Goal: Book appointment/travel/reservation

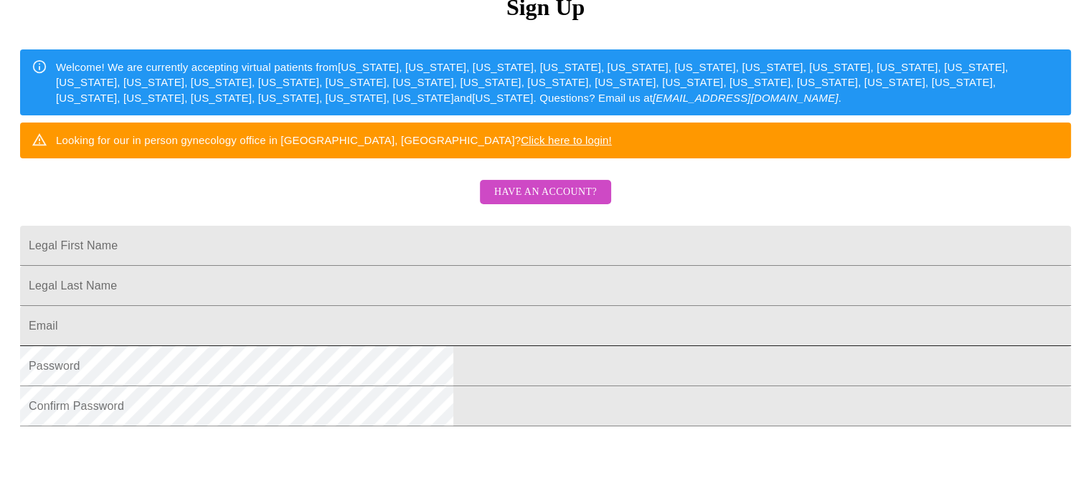
scroll to position [215, 0]
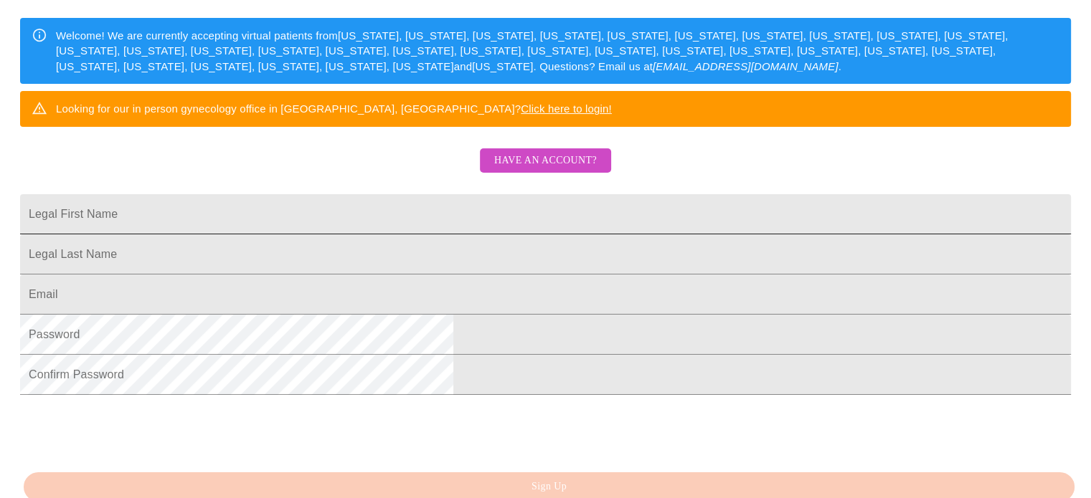
click at [434, 235] on input "Legal First Name" at bounding box center [545, 214] width 1051 height 40
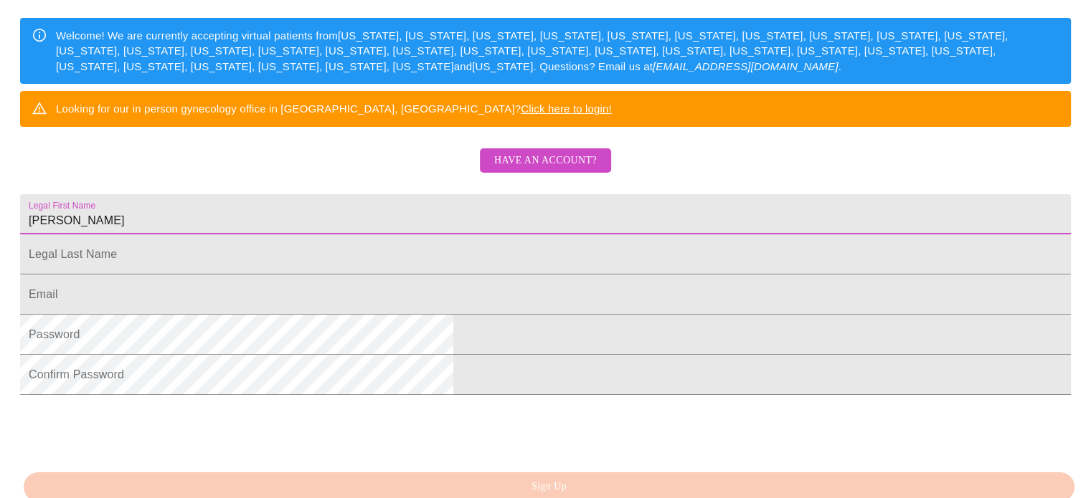
type input "[PERSON_NAME]"
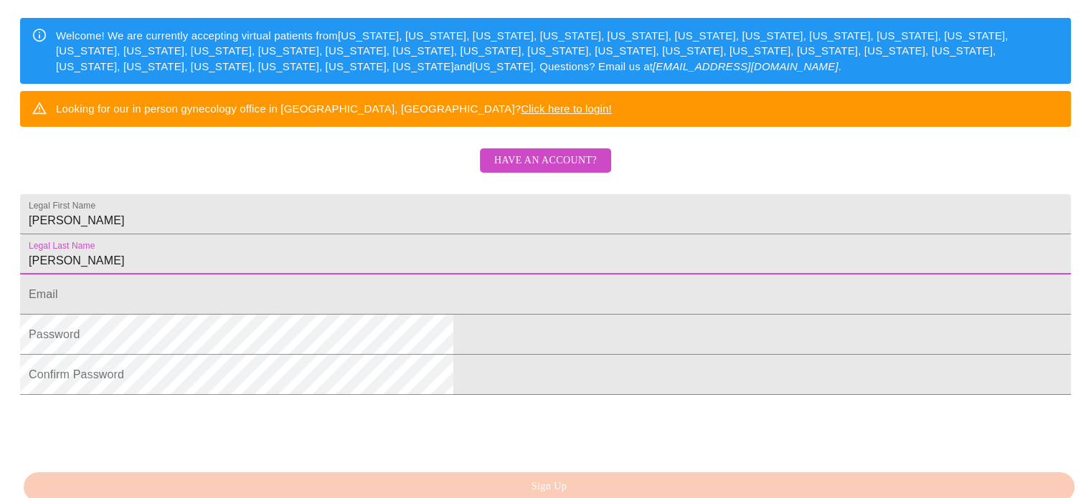
type input "[PERSON_NAME]"
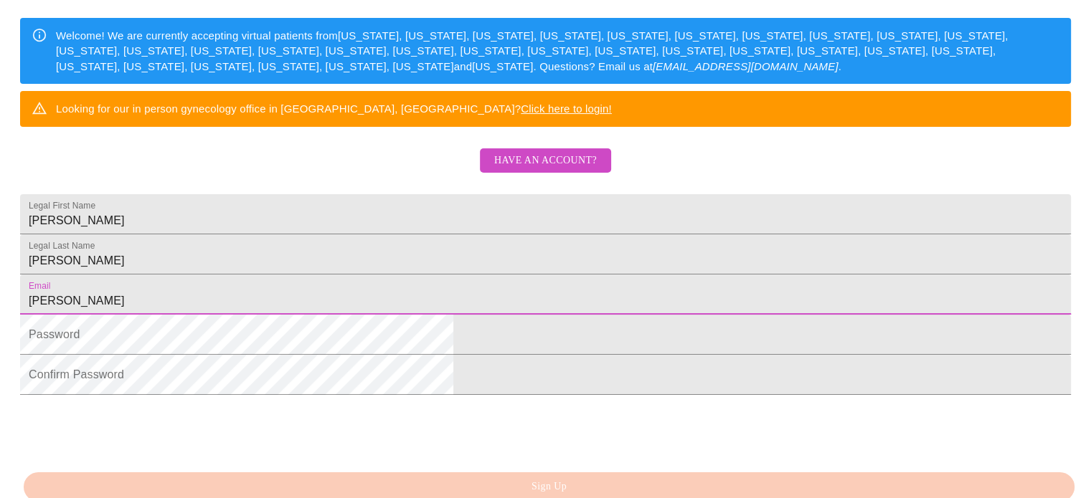
type input "[EMAIL_ADDRESS][DOMAIN_NAME]"
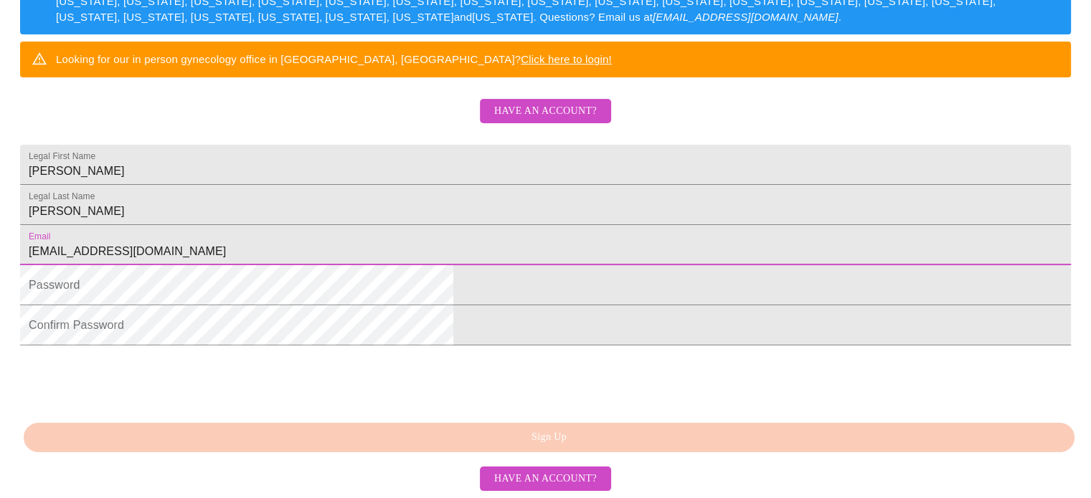
scroll to position [374, 0]
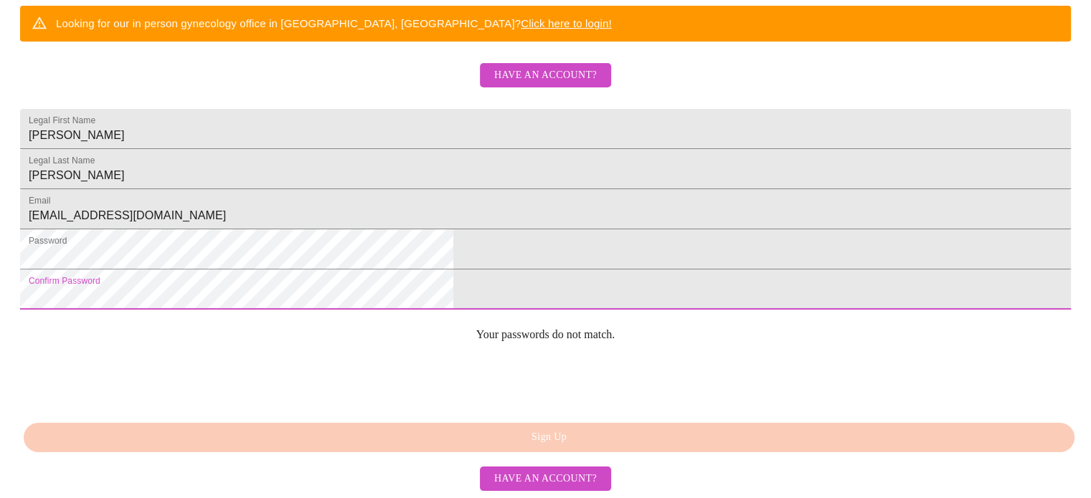
click at [320, 309] on html "MyMenopauseRx Sign Up Welcome! We are currently accepting virtual patients from…" at bounding box center [545, 4] width 1091 height 610
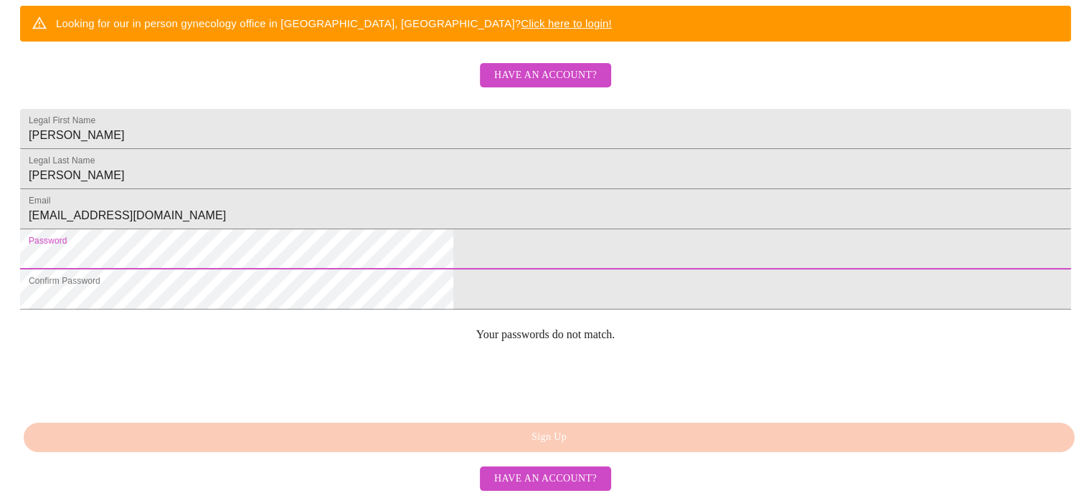
click at [197, 276] on html "MyMenopauseRx Sign Up Welcome! We are currently accepting virtual patients from…" at bounding box center [545, 4] width 1091 height 610
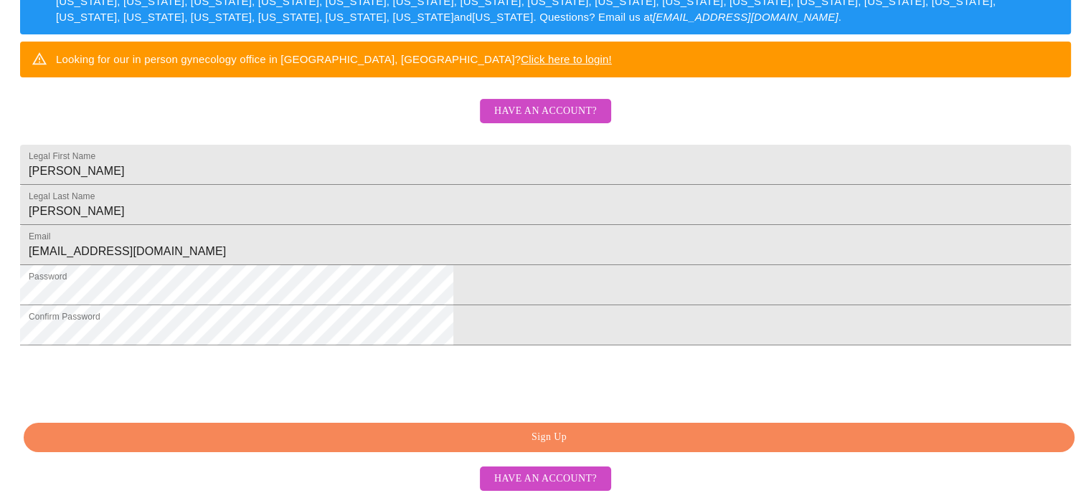
click at [533, 435] on span "Sign Up" at bounding box center [549, 438] width 1018 height 18
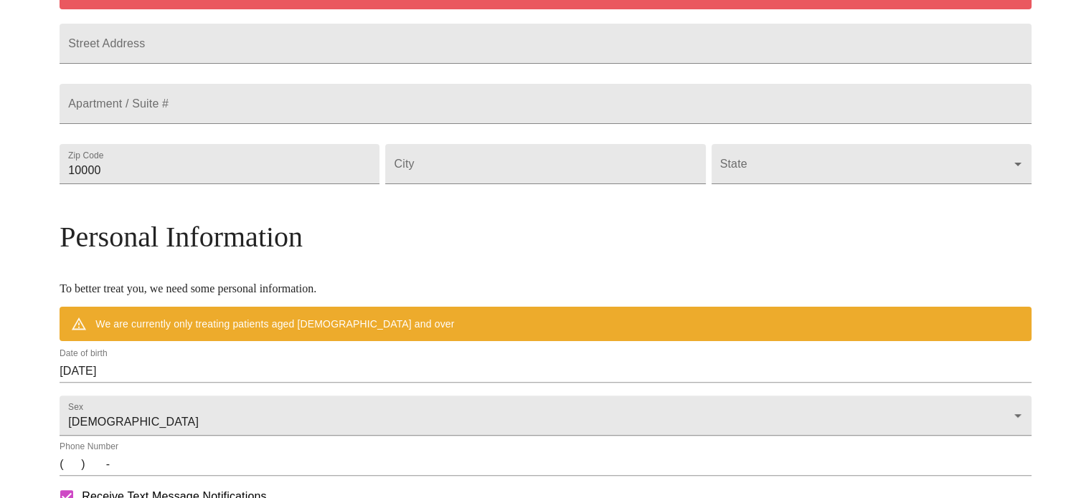
scroll to position [318, 0]
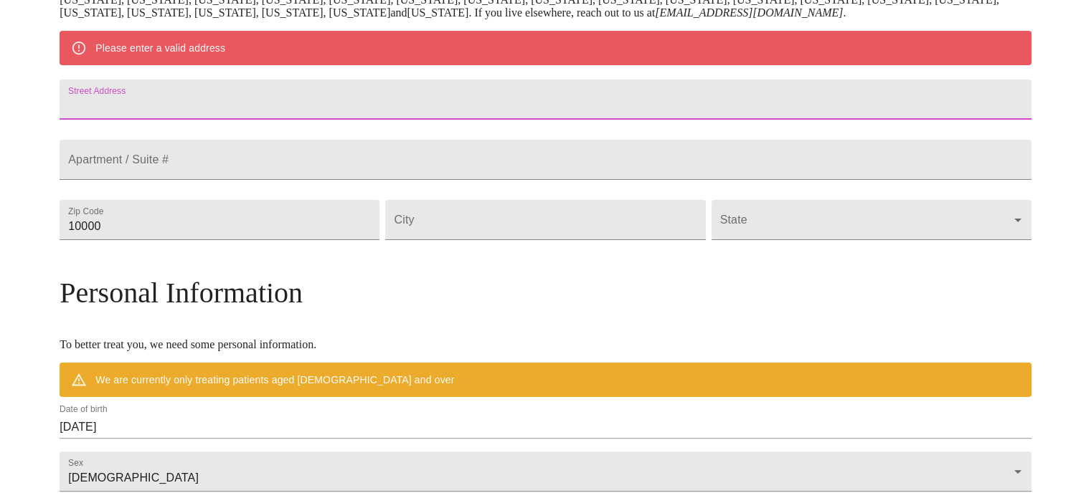
click at [200, 100] on input "Street Address" at bounding box center [546, 100] width 972 height 40
type input "[STREET_ADDRESS]"
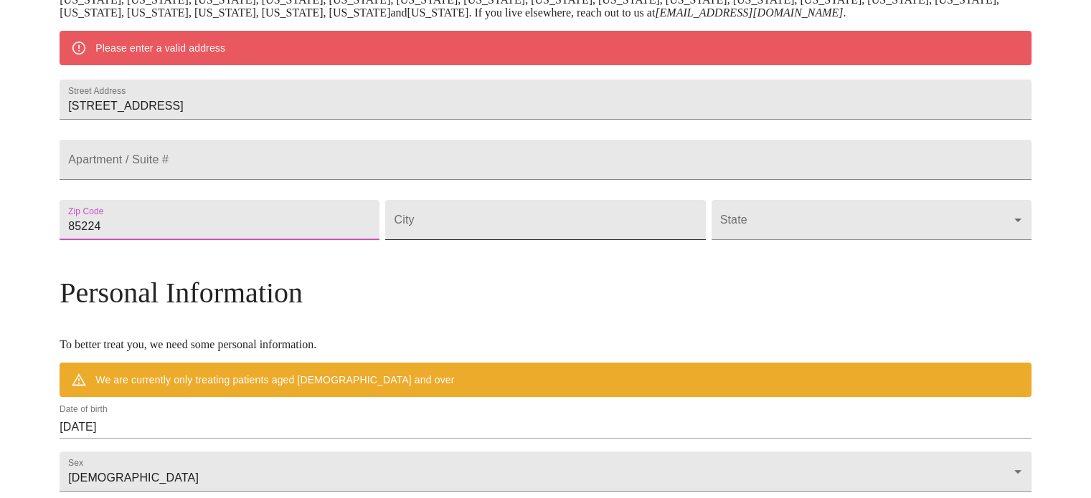
type input "85224"
click at [460, 240] on input "Street Address" at bounding box center [545, 220] width 320 height 40
type input "[PERSON_NAME]"
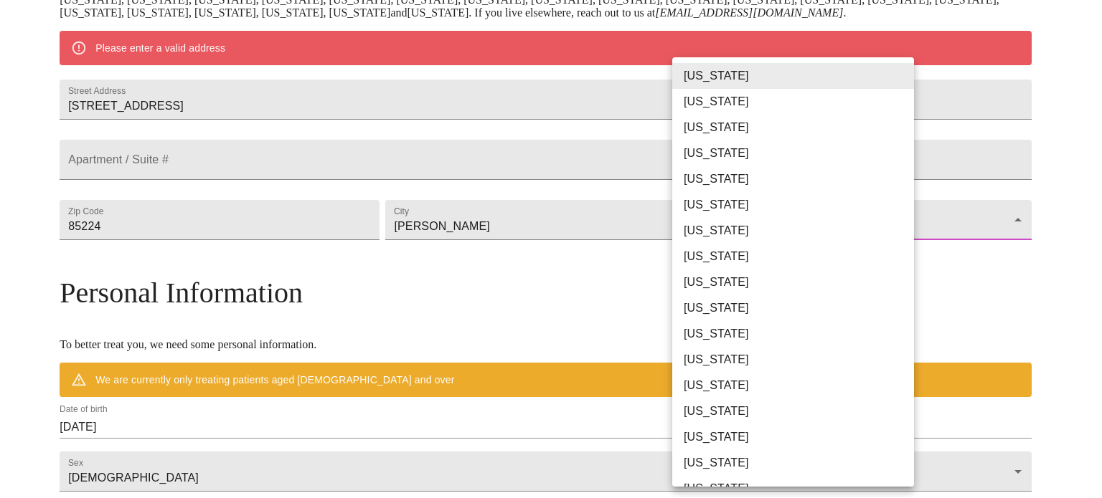
click at [696, 263] on body "MyMenopauseRx Welcome to MyMenopauseRx Since it's your first time here, you'll …" at bounding box center [551, 246] width 1090 height 1118
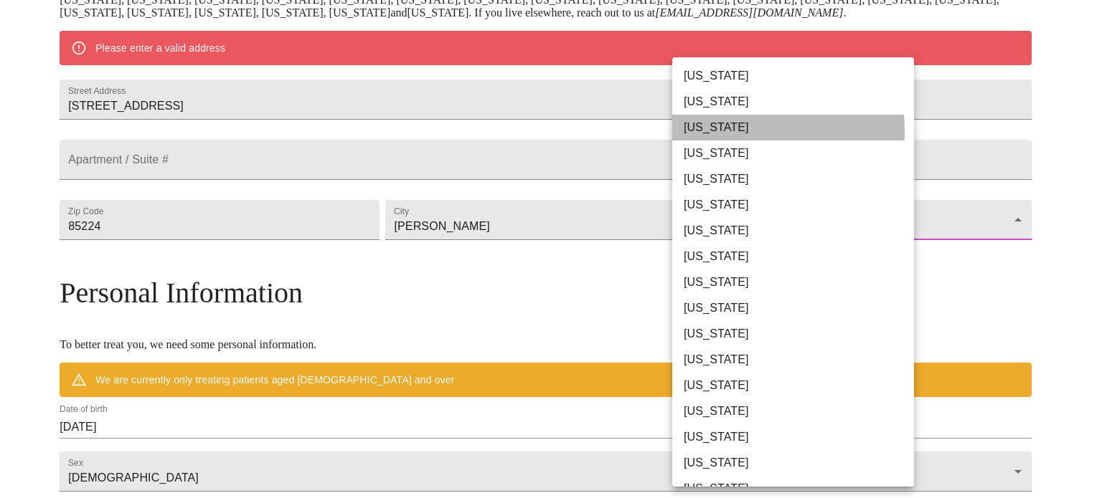
click at [701, 131] on li "[US_STATE]" at bounding box center [798, 128] width 252 height 26
type input "[US_STATE]"
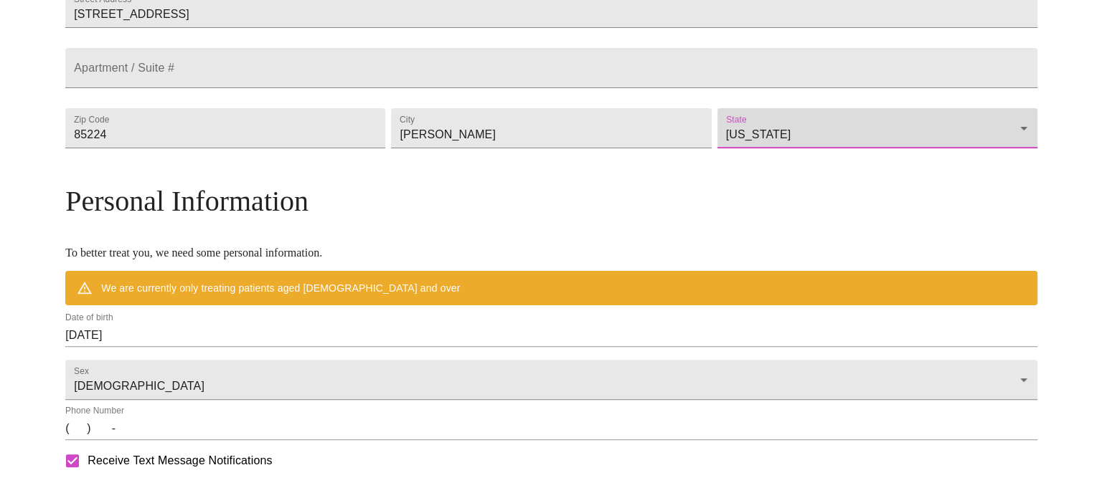
scroll to position [462, 0]
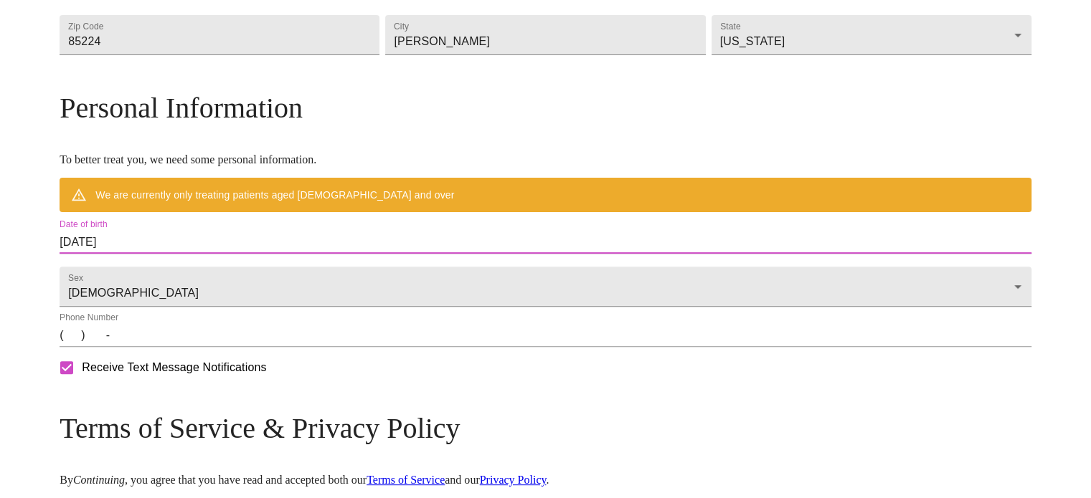
drag, startPoint x: 255, startPoint y: 272, endPoint x: 133, endPoint y: 279, distance: 122.1
click at [133, 279] on div "MyMenopauseRx Welcome to MyMenopauseRx Since it's your first time here, you'll …" at bounding box center [546, 82] width 972 height 1077
click at [252, 254] on input "[DATE]" at bounding box center [546, 242] width 972 height 23
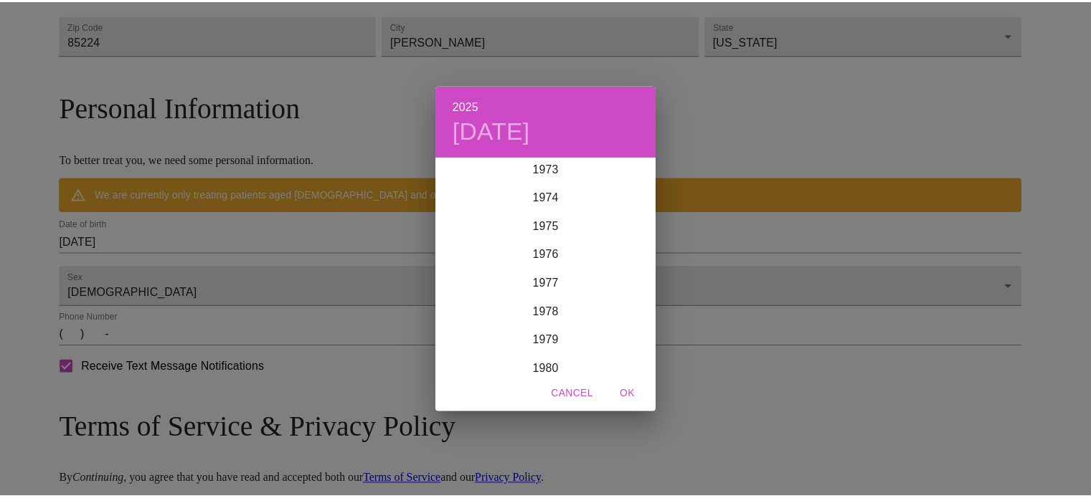
scroll to position [2094, 0]
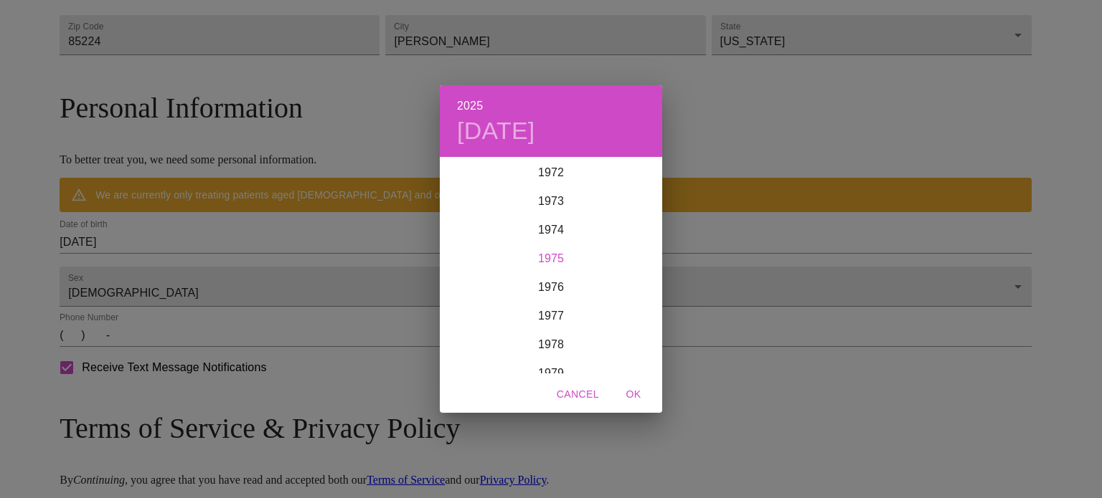
click at [552, 257] on div "1975" at bounding box center [551, 259] width 222 height 29
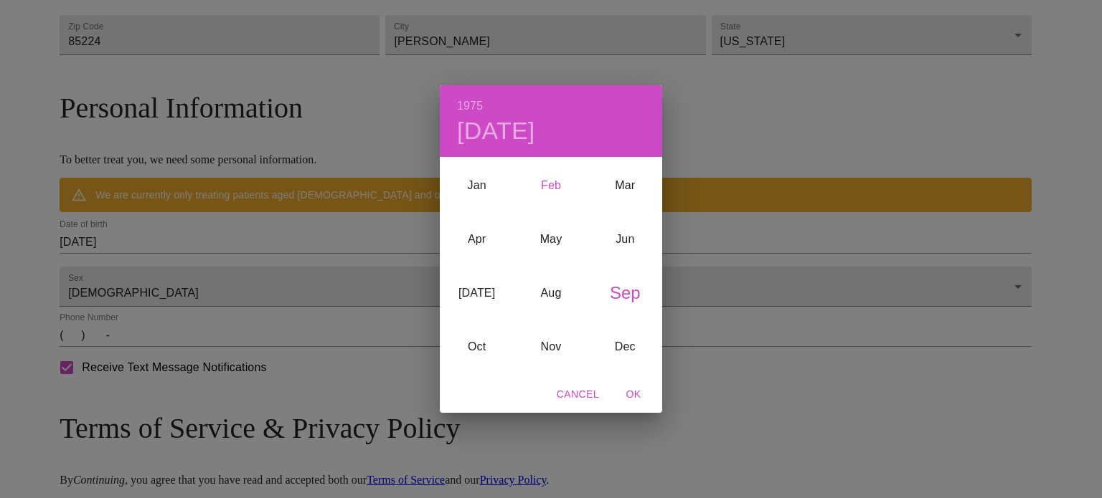
click at [546, 182] on div "Feb" at bounding box center [551, 186] width 74 height 54
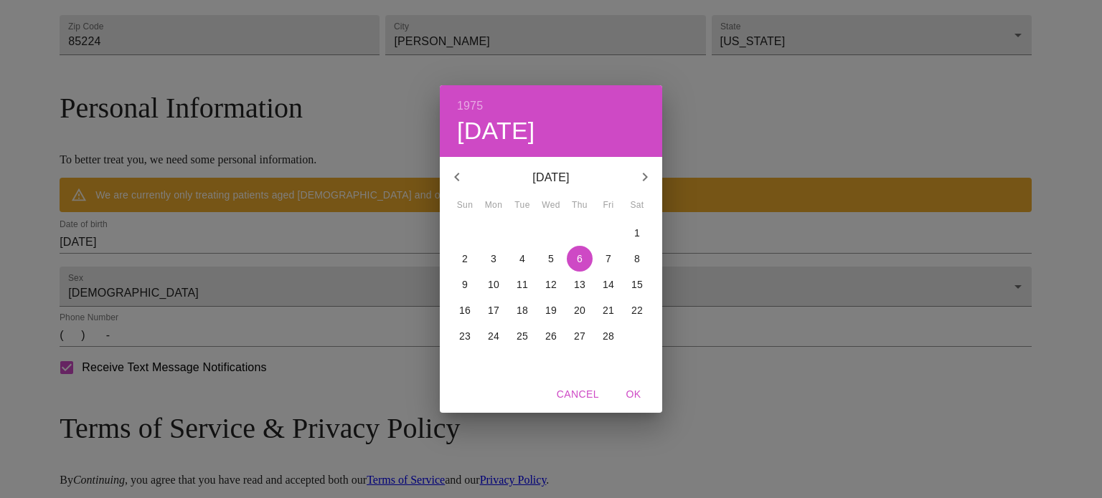
click at [610, 342] on p "28" at bounding box center [607, 336] width 11 height 14
click at [635, 392] on span "OK" at bounding box center [633, 395] width 34 height 18
type input "[DATE]"
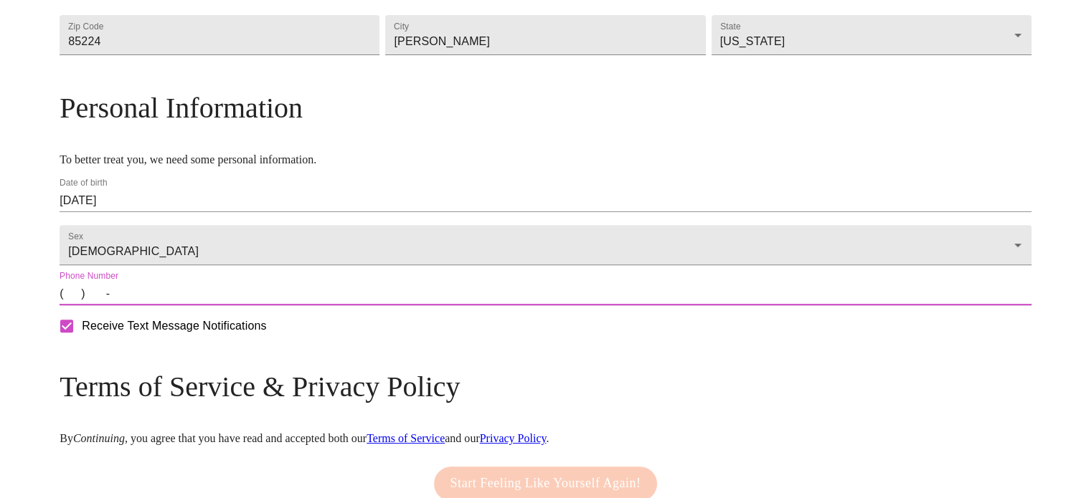
click at [194, 306] on input "(   )    -" at bounding box center [546, 294] width 972 height 23
type input "[PHONE_NUMBER]"
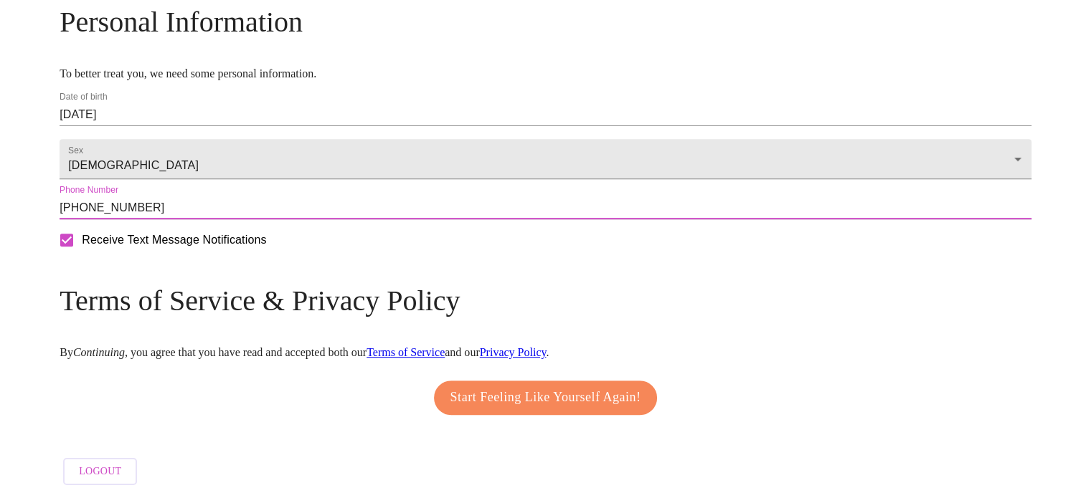
click at [534, 390] on span "Start Feeling Like Yourself Again!" at bounding box center [545, 398] width 191 height 23
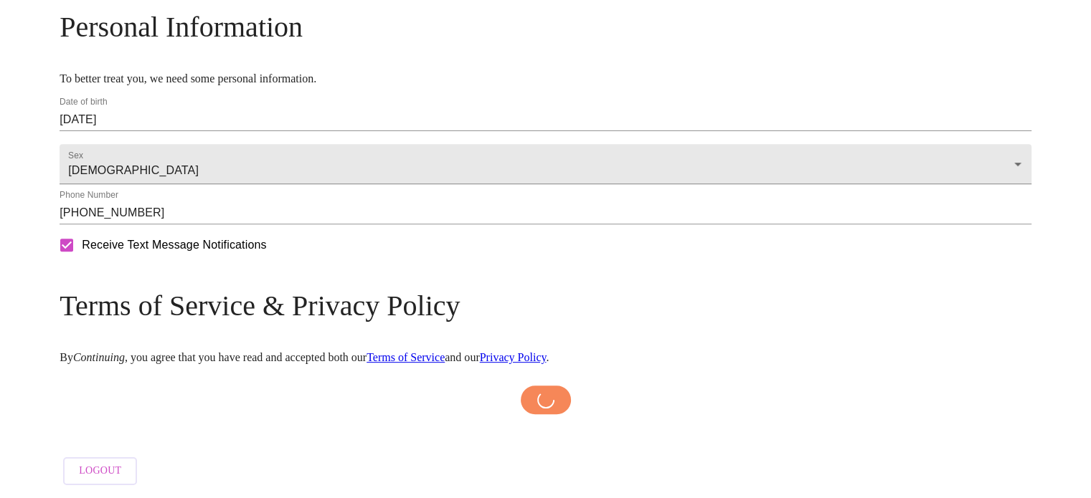
scroll to position [582, 0]
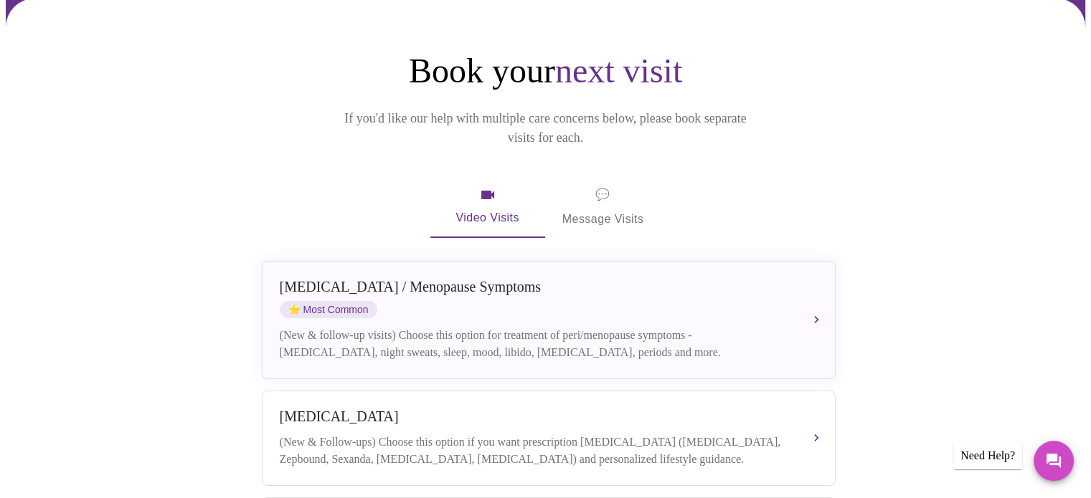
scroll to position [215, 0]
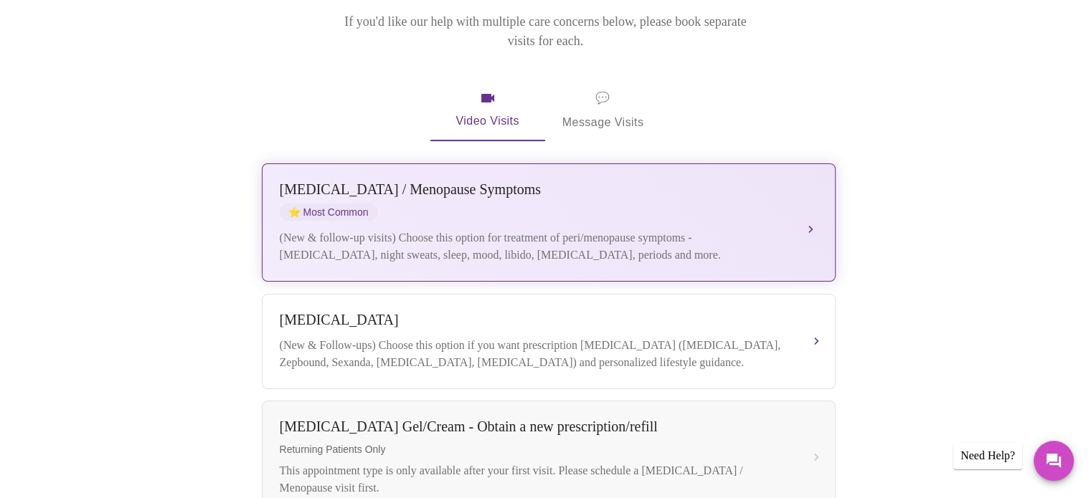
click at [810, 196] on button "[MEDICAL_DATA] / Menopause Symptoms ⭐ Most Common (New & follow-up visits) Choo…" at bounding box center [549, 223] width 574 height 118
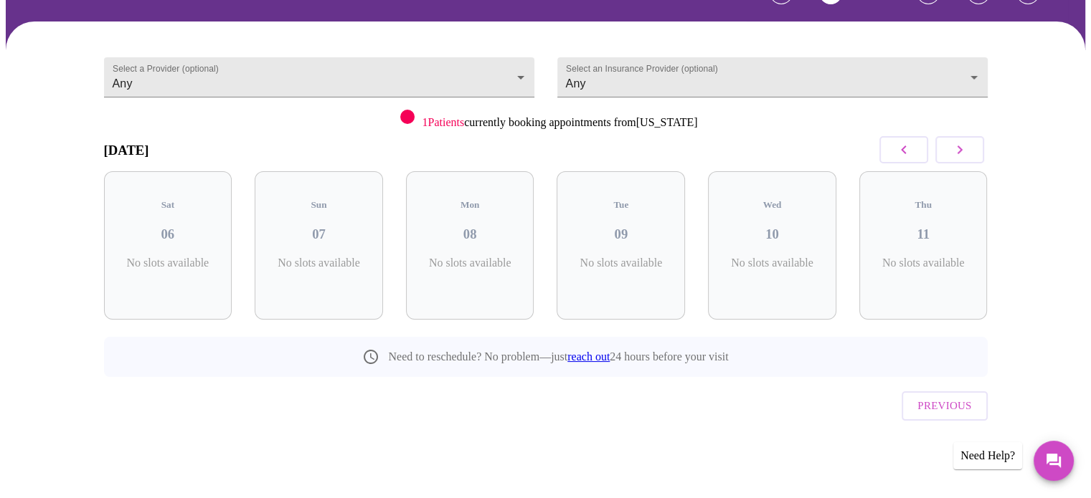
scroll to position [64, 0]
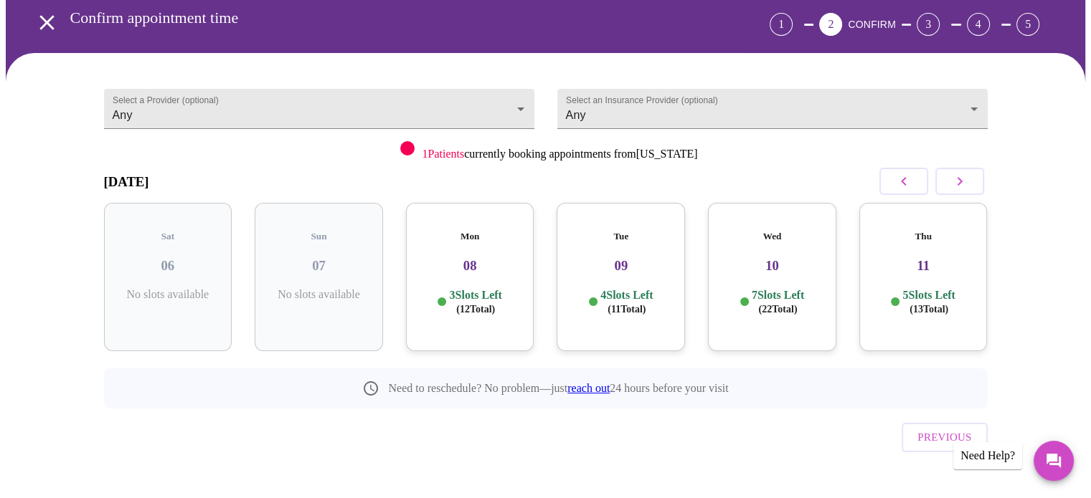
click at [478, 268] on div "Mon 08 3 Slots Left ( 12 Total)" at bounding box center [470, 277] width 128 height 148
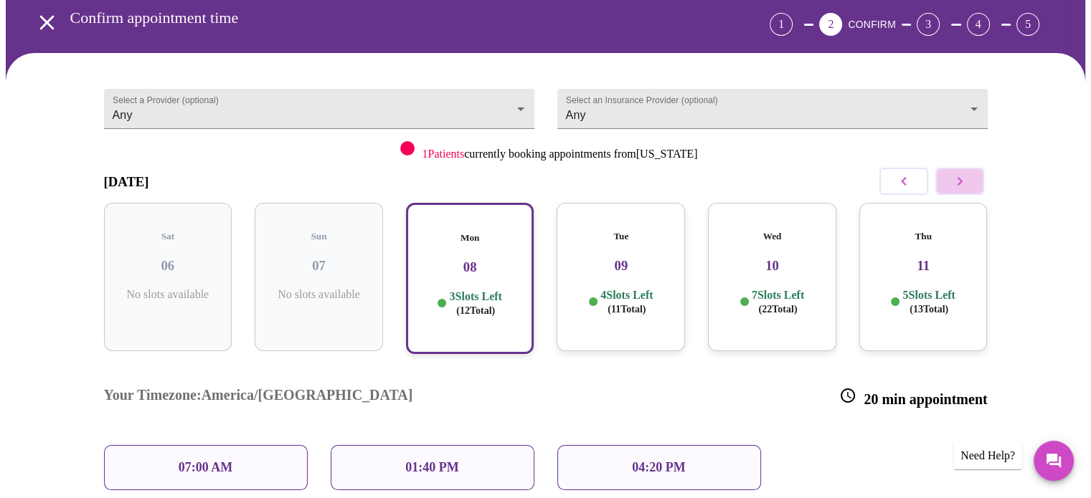
click at [959, 183] on icon "button" at bounding box center [959, 181] width 5 height 9
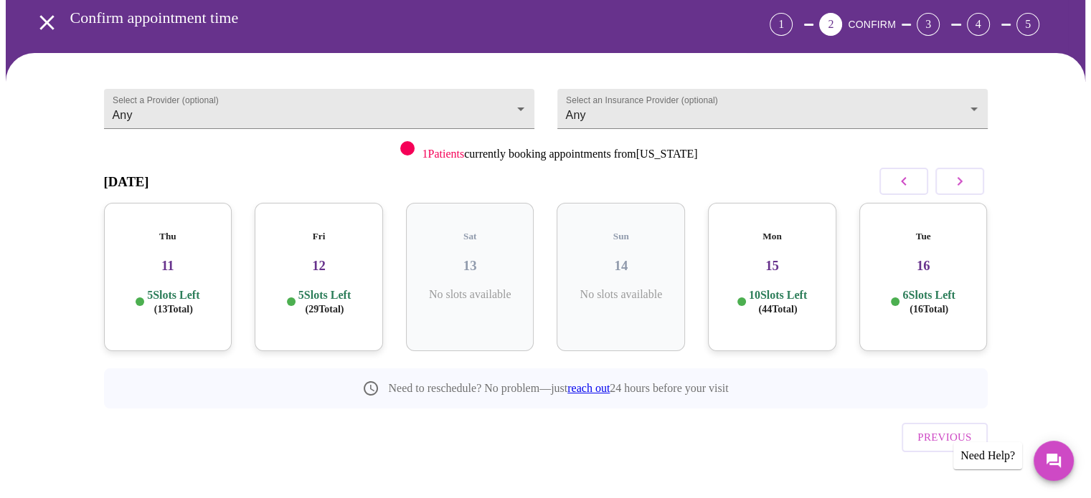
click at [311, 288] on p "5 Slots Left ( 29 Total)" at bounding box center [324, 302] width 52 height 28
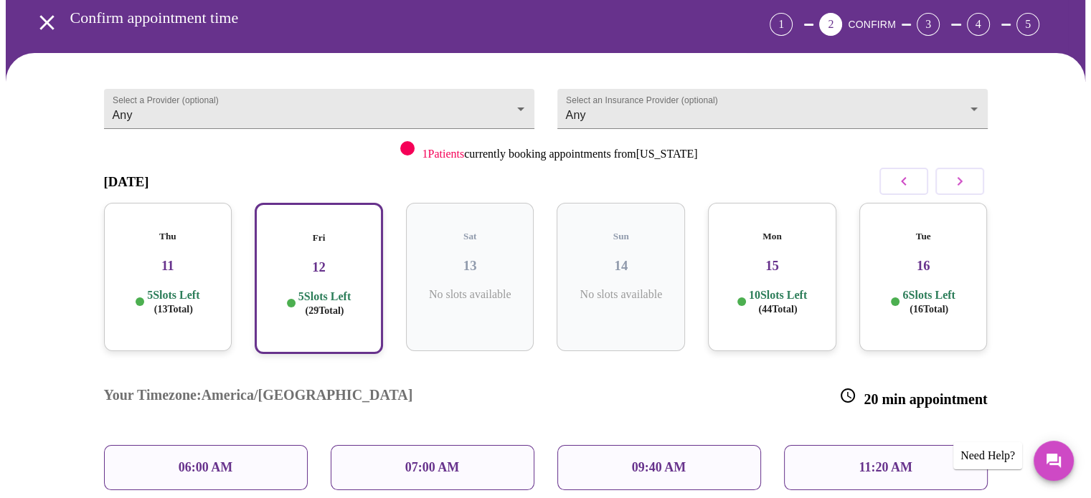
click at [473, 445] on div "07:00 AM" at bounding box center [433, 467] width 204 height 45
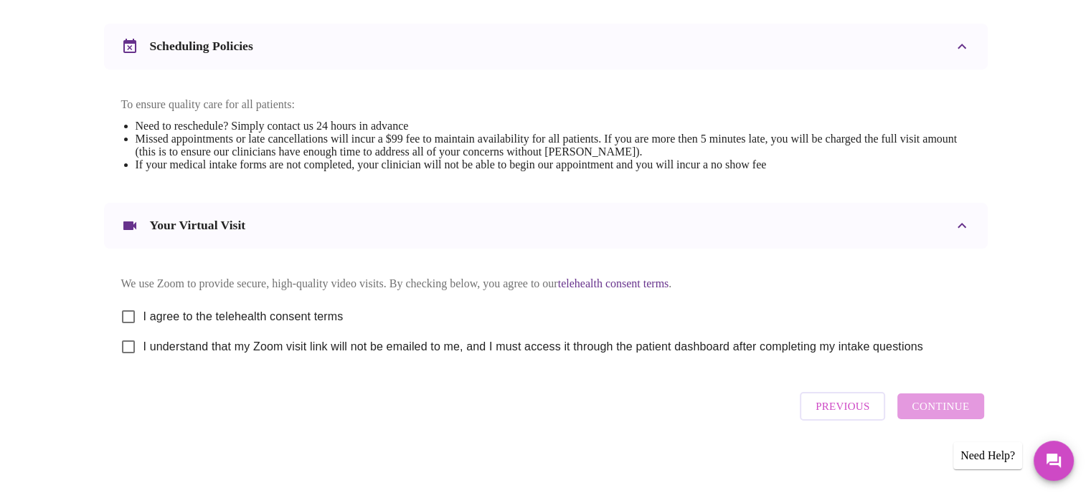
scroll to position [540, 0]
click at [125, 308] on input "I agree to the telehealth consent terms" at bounding box center [128, 317] width 30 height 30
checkbox input "true"
click at [127, 351] on input "I understand that my Zoom visit link will not be emailed to me, and I must acce…" at bounding box center [128, 347] width 30 height 30
checkbox input "true"
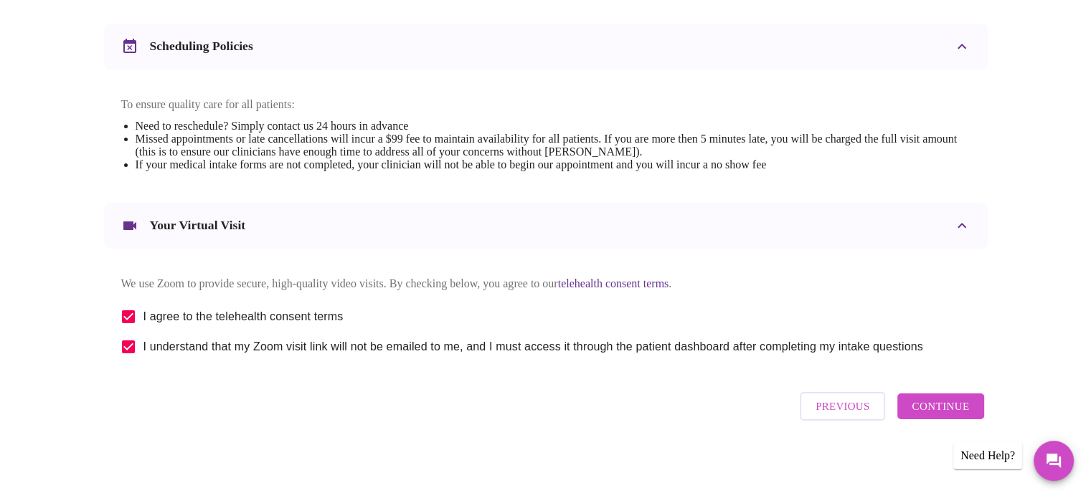
click at [943, 408] on span "Continue" at bounding box center [940, 406] width 57 height 19
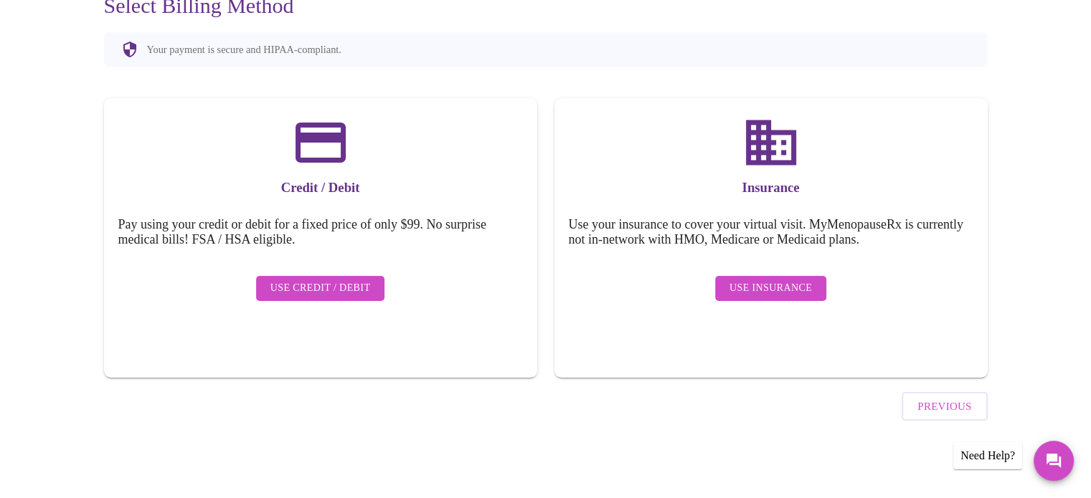
scroll to position [111, 0]
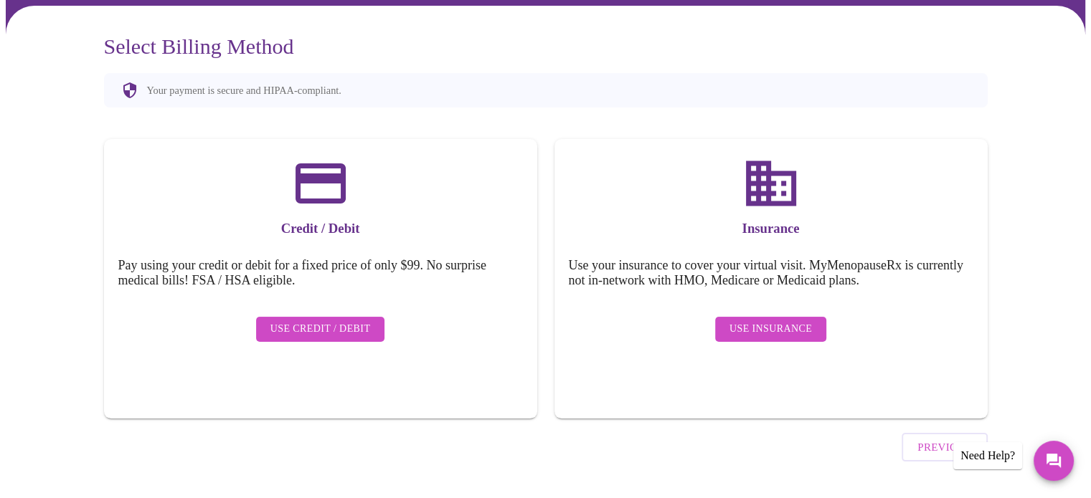
click at [780, 321] on span "Use Insurance" at bounding box center [770, 330] width 82 height 18
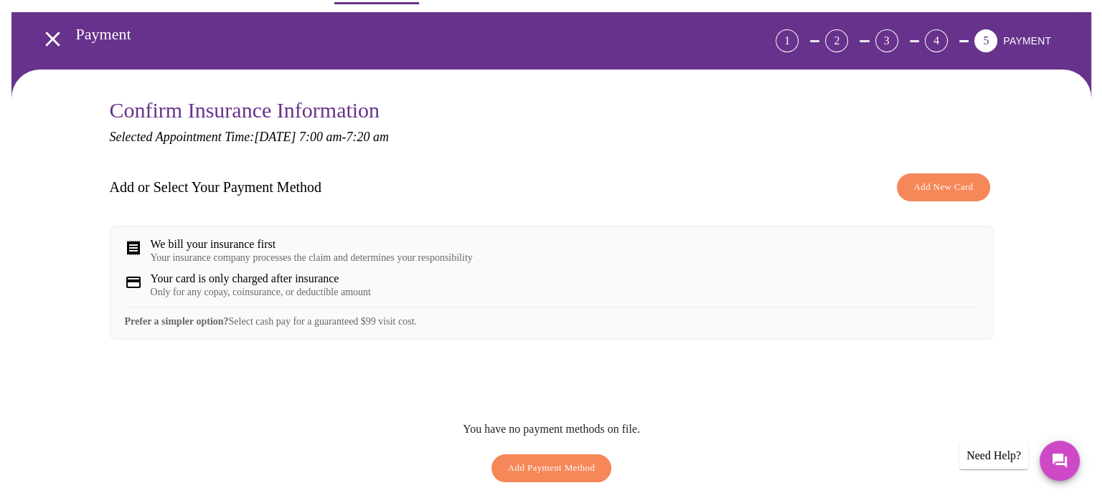
scroll to position [72, 0]
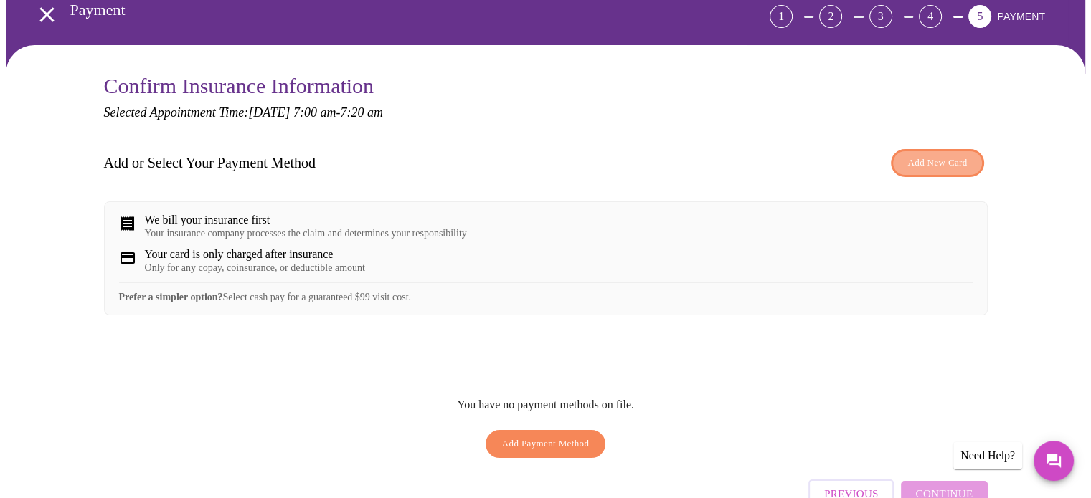
click at [922, 163] on span "Add New Card" at bounding box center [937, 163] width 60 height 16
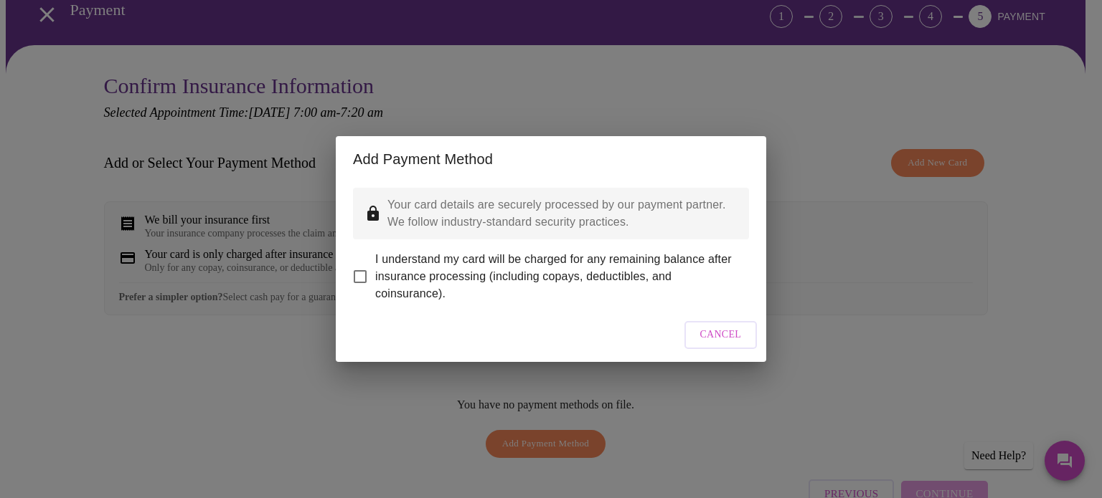
click at [359, 272] on input "I understand my card will be charged for any remaining balance after insurance …" at bounding box center [360, 277] width 30 height 30
checkbox input "true"
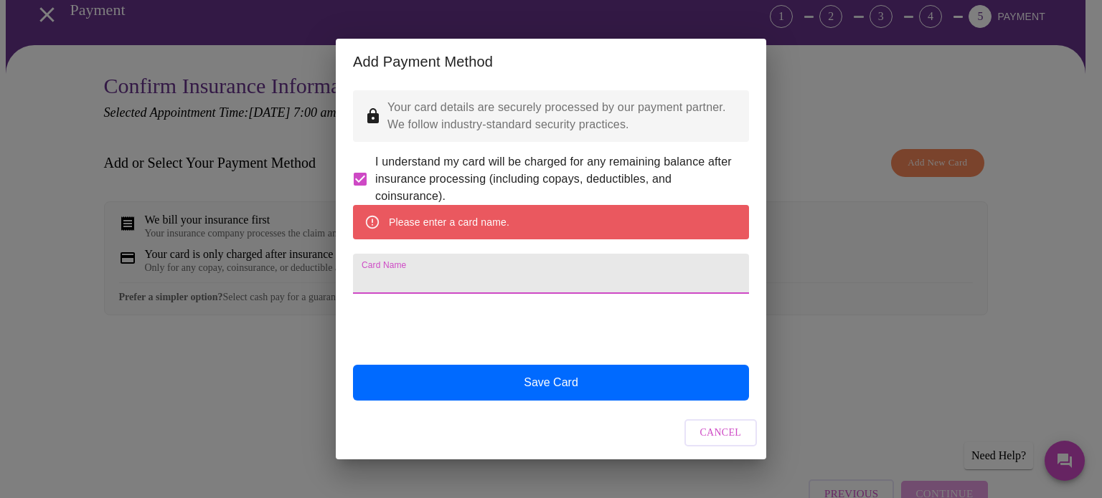
click at [488, 277] on input "Card Name" at bounding box center [551, 274] width 396 height 40
